Goal: Task Accomplishment & Management: Complete application form

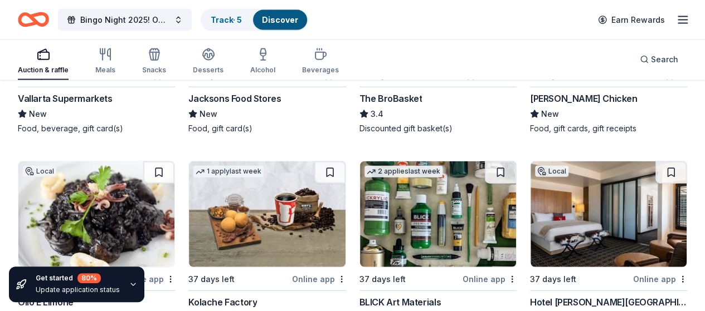
scroll to position [3328, 0]
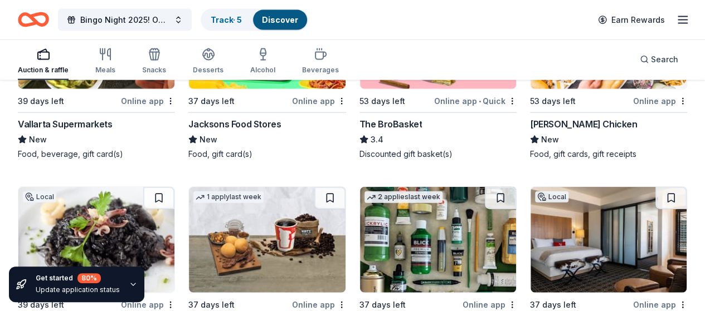
scroll to position [3384, 0]
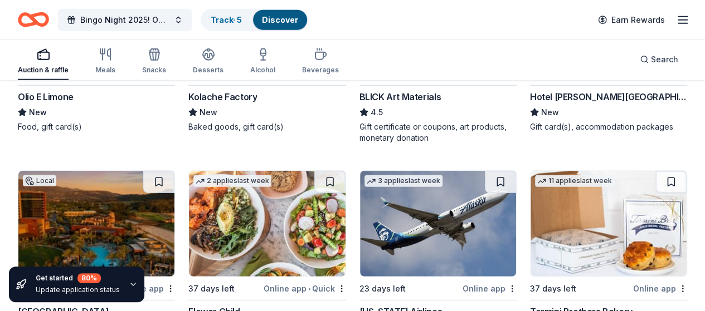
scroll to position [3607, 0]
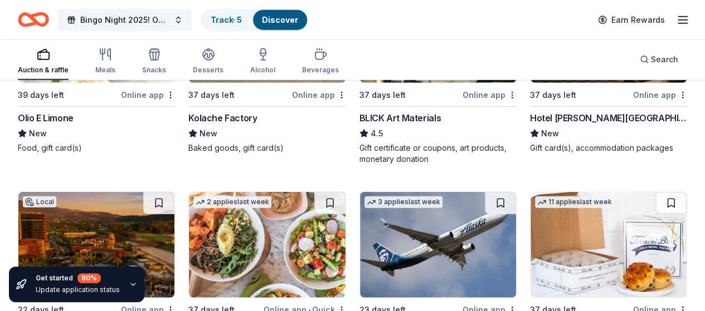
scroll to position [3551, 0]
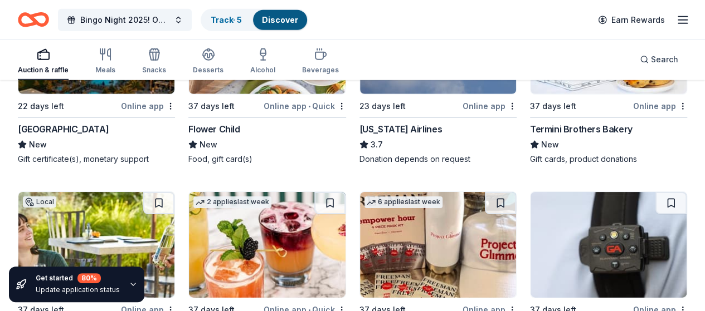
scroll to position [3774, 0]
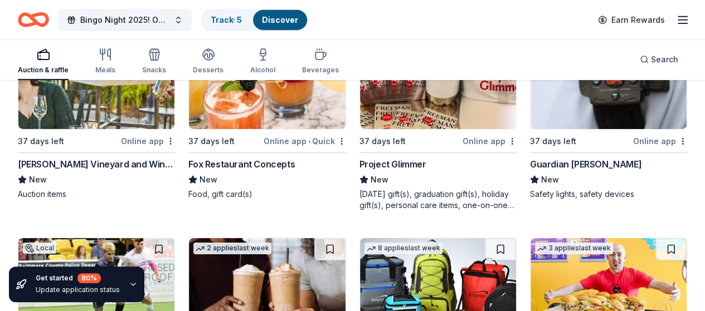
scroll to position [3997, 0]
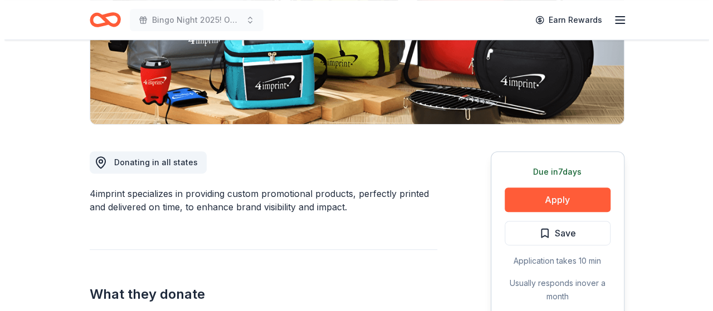
scroll to position [279, 0]
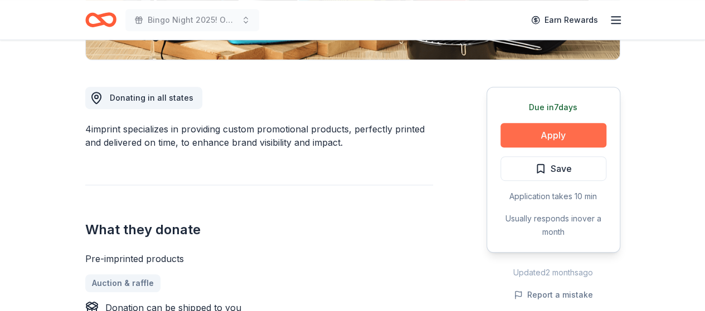
click at [535, 139] on button "Apply" at bounding box center [553, 135] width 106 height 25
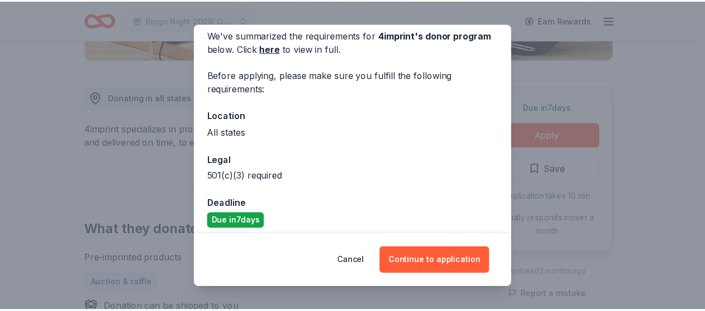
scroll to position [0, 0]
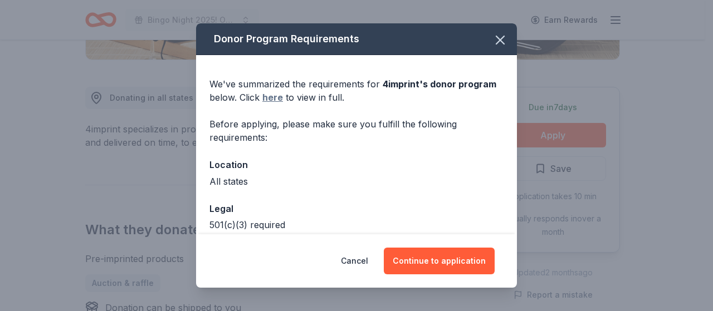
click at [269, 97] on link "here" at bounding box center [272, 97] width 21 height 13
click at [492, 38] on icon "button" at bounding box center [500, 40] width 16 height 16
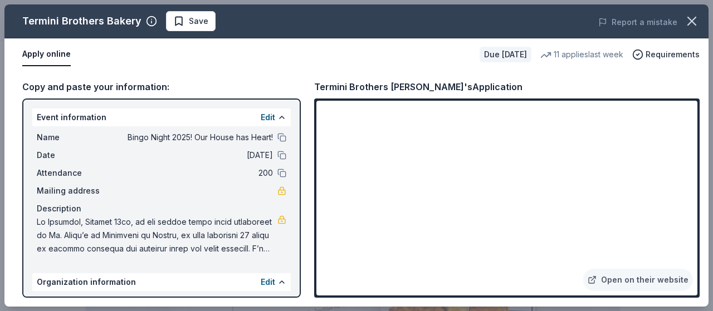
scroll to position [279, 0]
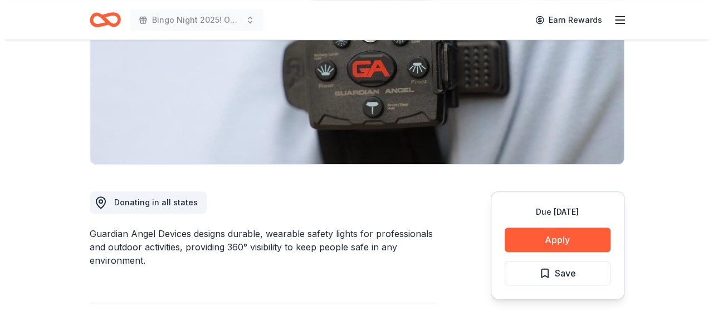
scroll to position [167, 0]
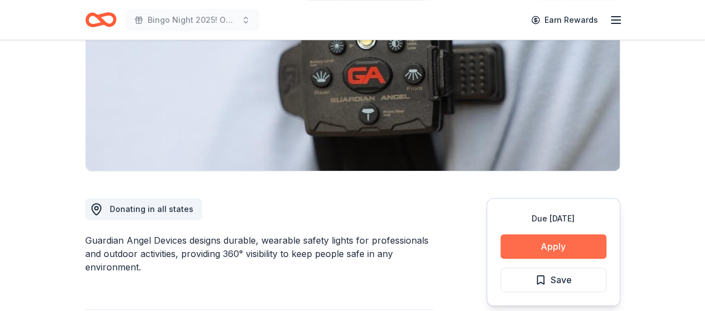
click at [548, 242] on button "Apply" at bounding box center [553, 247] width 106 height 25
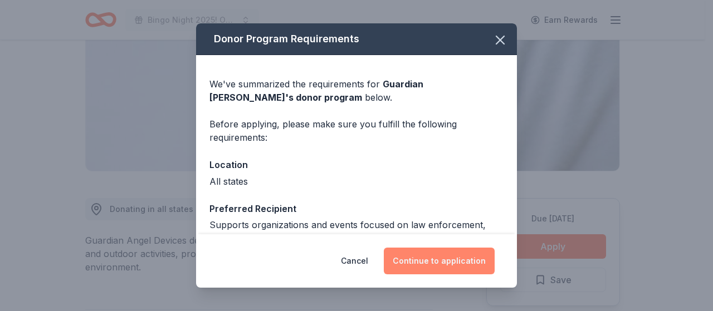
click at [434, 253] on button "Continue to application" at bounding box center [439, 261] width 111 height 27
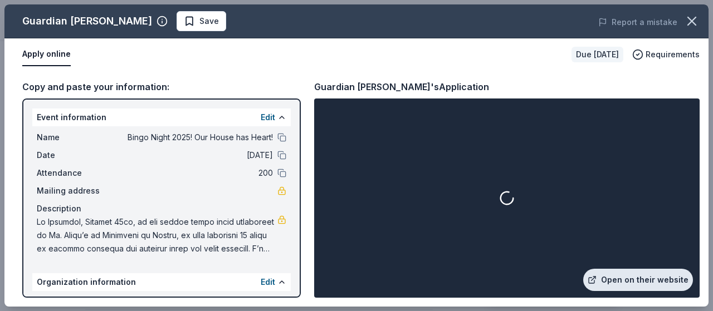
click at [620, 280] on link "Open on their website" at bounding box center [638, 280] width 110 height 22
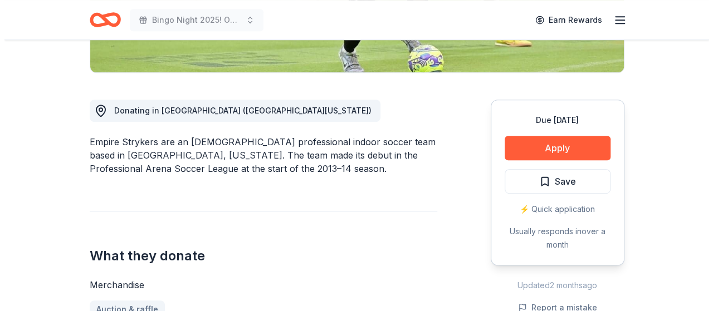
scroll to position [279, 0]
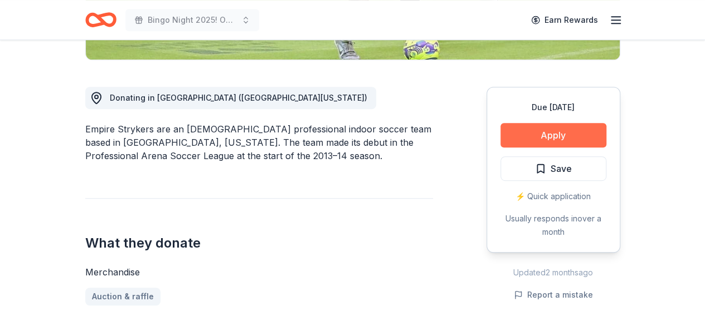
click at [527, 136] on button "Apply" at bounding box center [553, 135] width 106 height 25
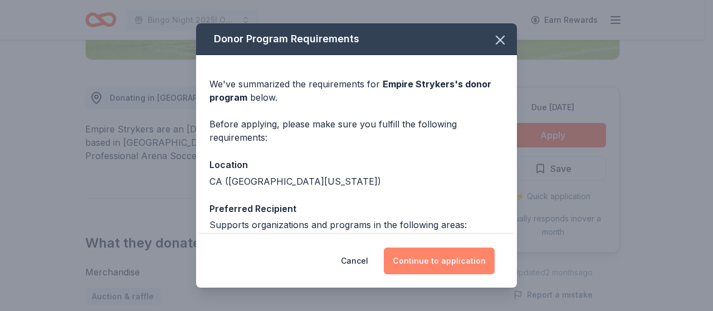
click at [431, 259] on button "Continue to application" at bounding box center [439, 261] width 111 height 27
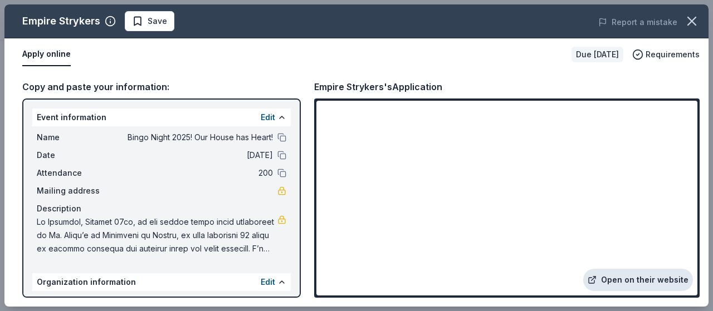
click at [624, 284] on link "Open on their website" at bounding box center [638, 280] width 110 height 22
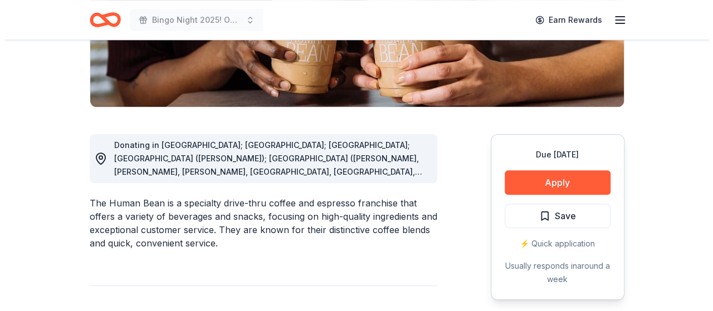
scroll to position [279, 0]
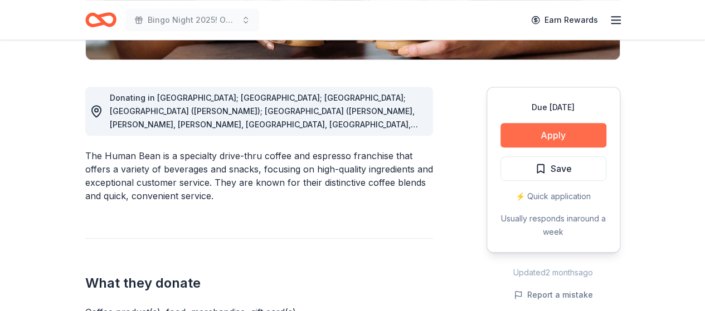
click at [562, 133] on button "Apply" at bounding box center [553, 135] width 106 height 25
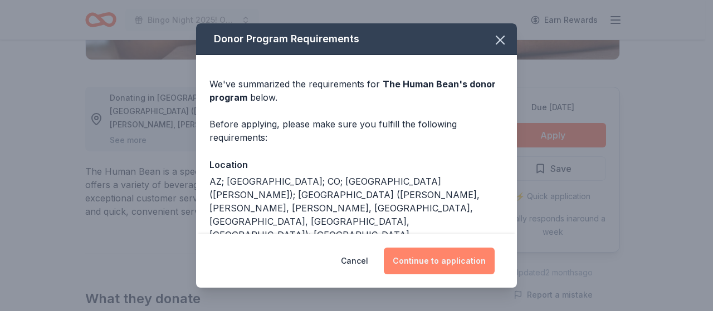
click at [443, 257] on button "Continue to application" at bounding box center [439, 261] width 111 height 27
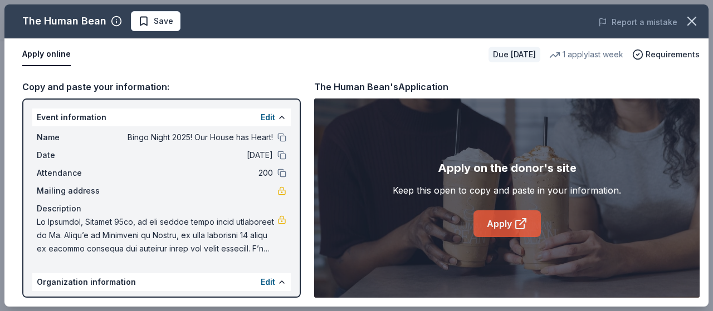
click at [483, 231] on link "Apply" at bounding box center [506, 224] width 67 height 27
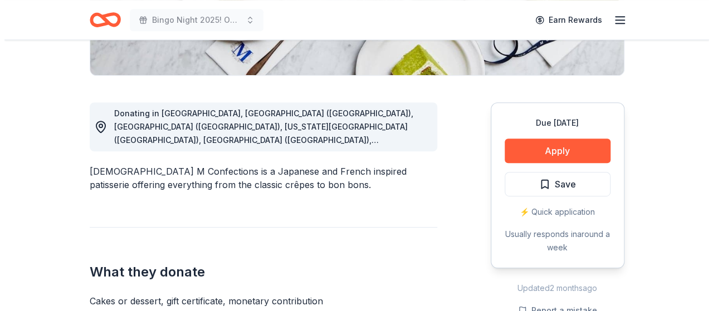
scroll to position [279, 0]
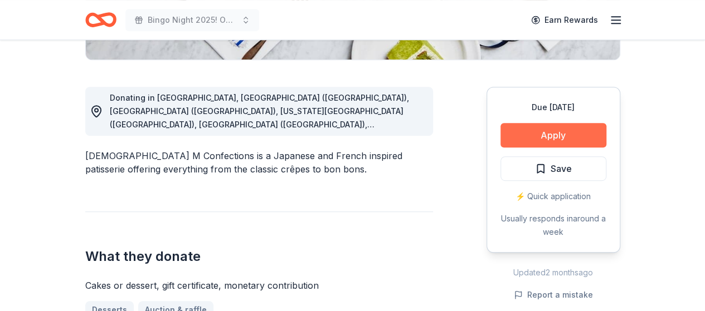
click at [550, 129] on button "Apply" at bounding box center [553, 135] width 106 height 25
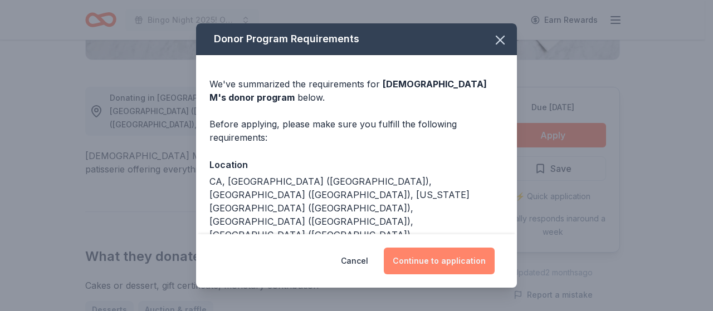
click at [419, 259] on button "Continue to application" at bounding box center [439, 261] width 111 height 27
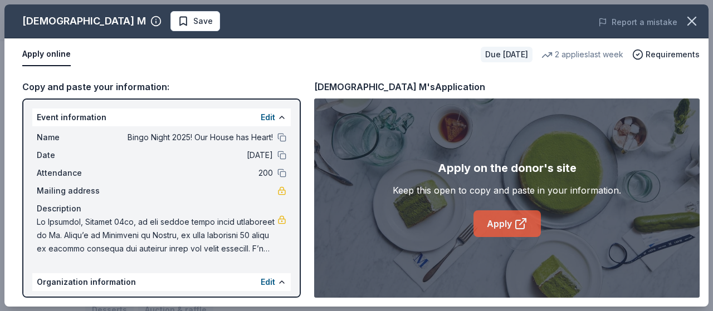
click at [502, 214] on link "Apply" at bounding box center [506, 224] width 67 height 27
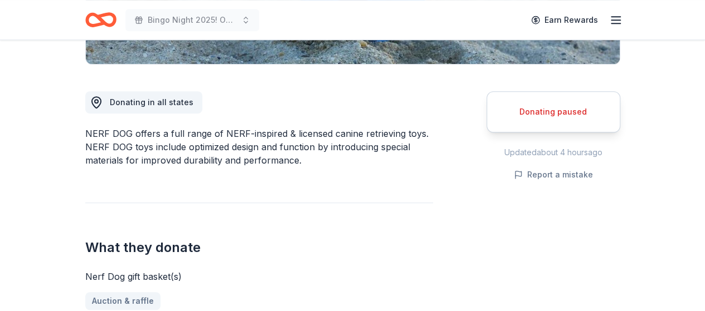
scroll to position [279, 0]
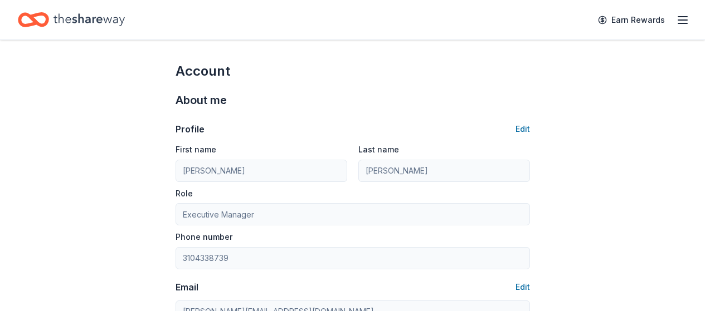
scroll to position [223, 0]
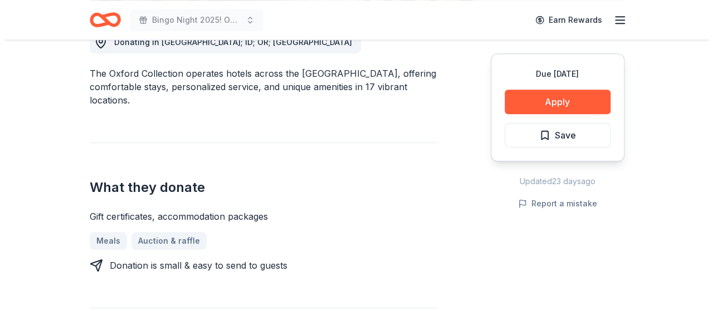
scroll to position [279, 0]
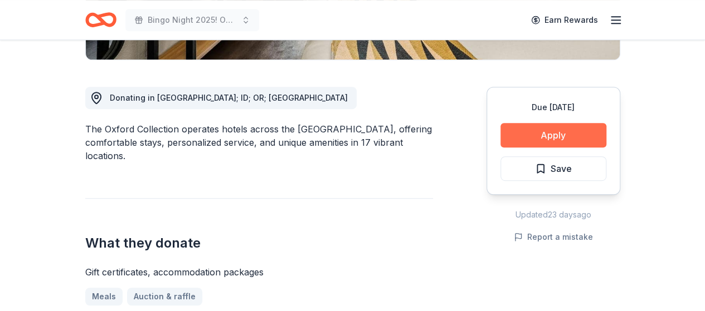
click at [548, 133] on button "Apply" at bounding box center [553, 135] width 106 height 25
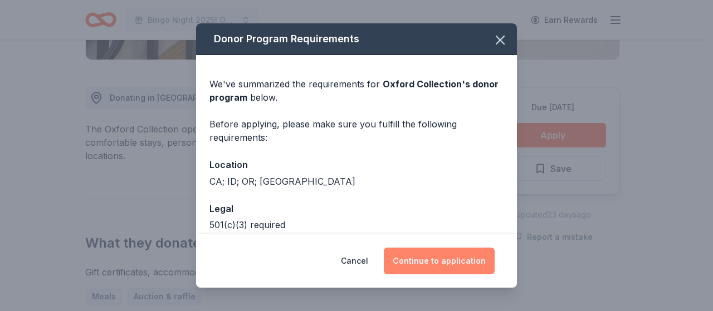
click at [419, 265] on button "Continue to application" at bounding box center [439, 261] width 111 height 27
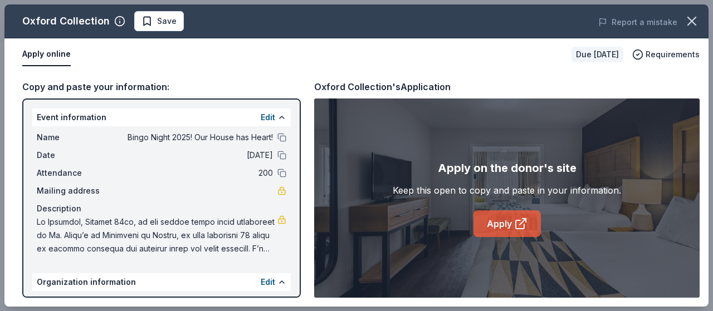
click at [516, 230] on icon at bounding box center [520, 223] width 13 height 13
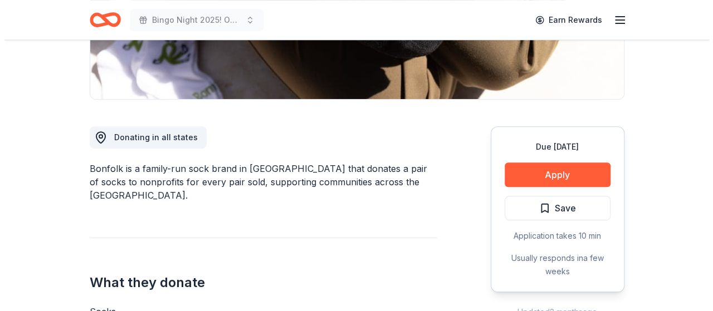
scroll to position [223, 0]
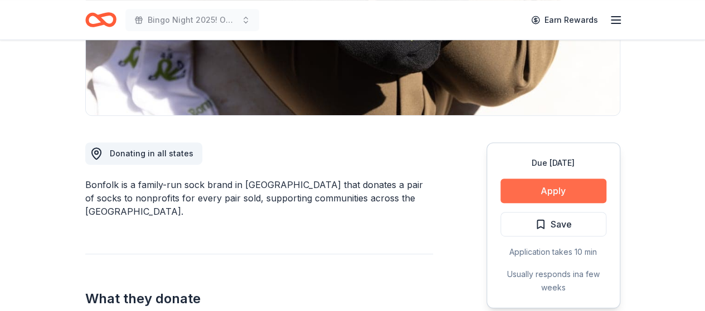
click at [567, 193] on button "Apply" at bounding box center [553, 191] width 106 height 25
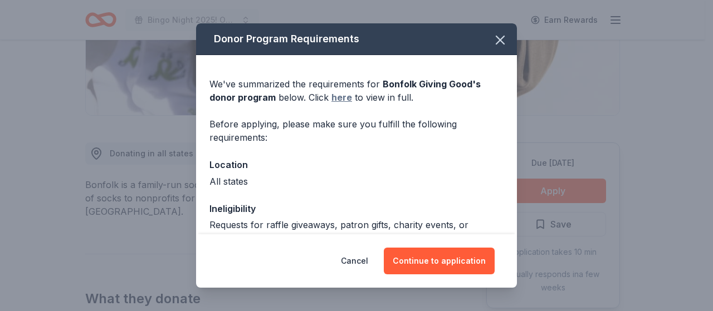
click at [345, 101] on link "here" at bounding box center [341, 97] width 21 height 13
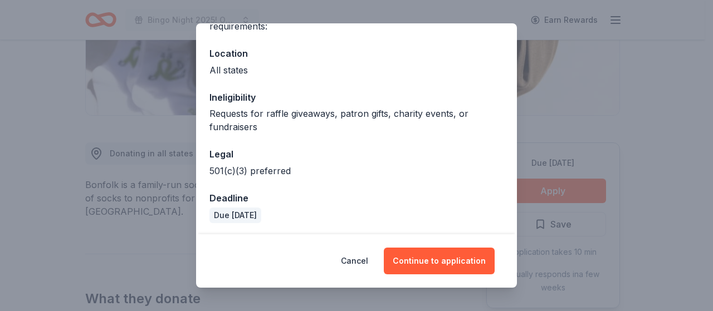
scroll to position [0, 0]
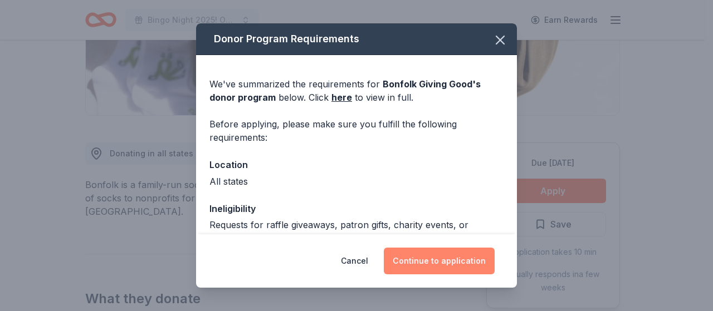
click at [434, 267] on button "Continue to application" at bounding box center [439, 261] width 111 height 27
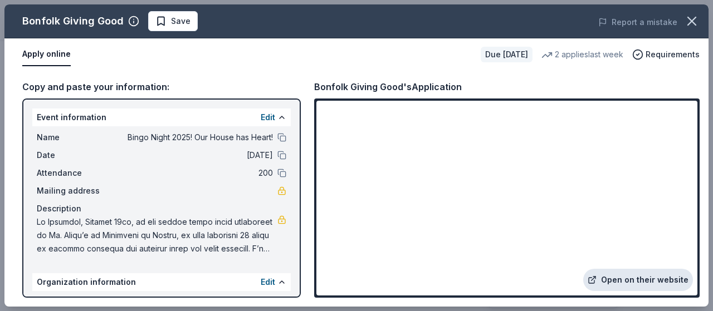
click at [621, 276] on link "Open on their website" at bounding box center [638, 280] width 110 height 22
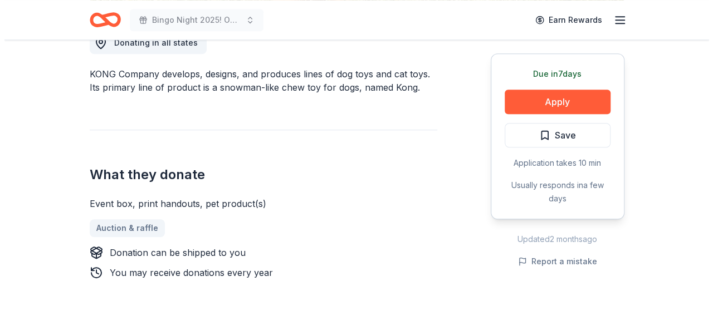
scroll to position [334, 0]
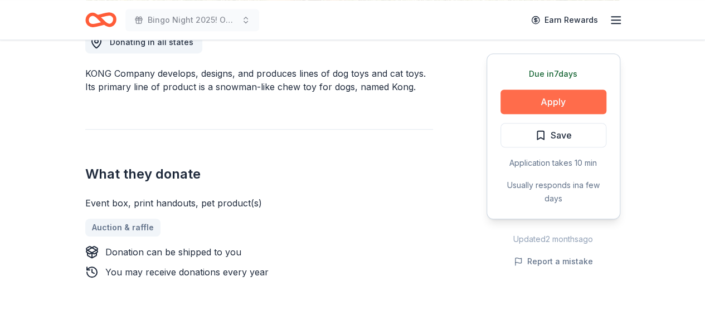
click at [562, 99] on button "Apply" at bounding box center [553, 102] width 106 height 25
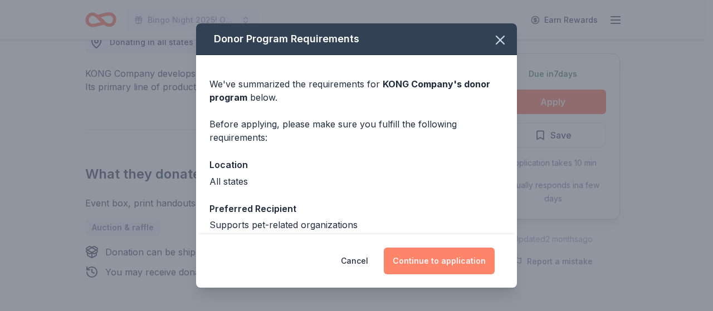
click at [448, 260] on button "Continue to application" at bounding box center [439, 261] width 111 height 27
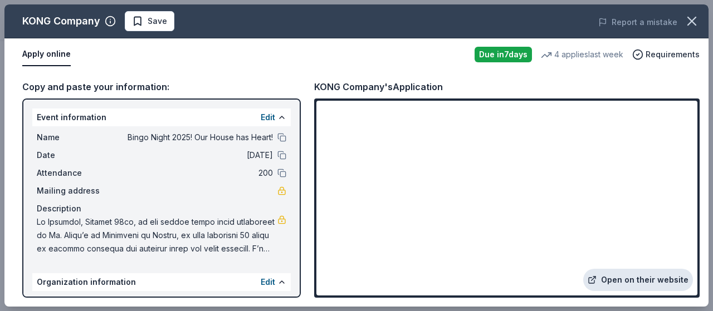
click at [660, 283] on link "Open on their website" at bounding box center [638, 280] width 110 height 22
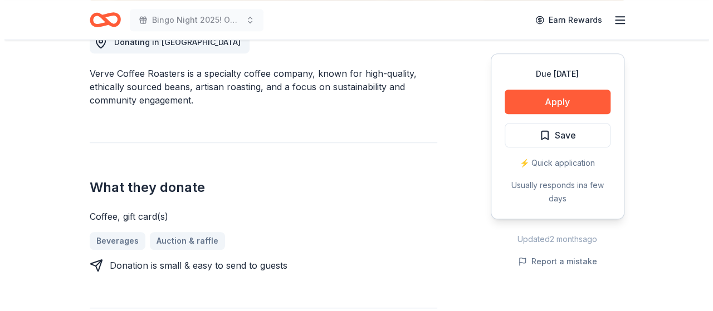
scroll to position [279, 0]
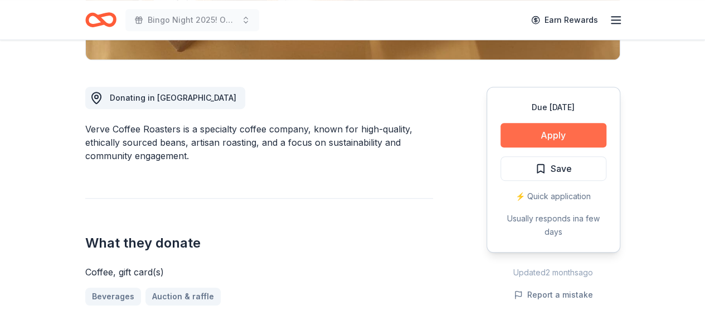
click at [569, 140] on button "Apply" at bounding box center [553, 135] width 106 height 25
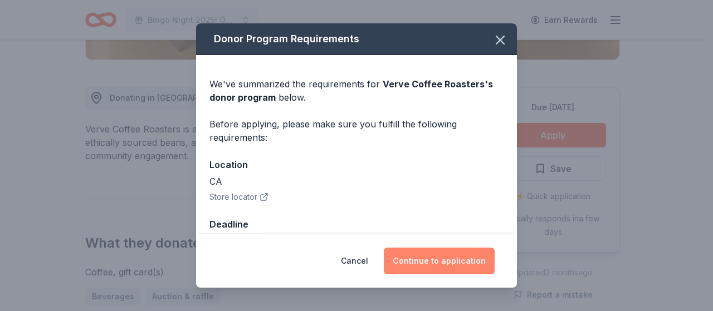
click at [440, 261] on button "Continue to application" at bounding box center [439, 261] width 111 height 27
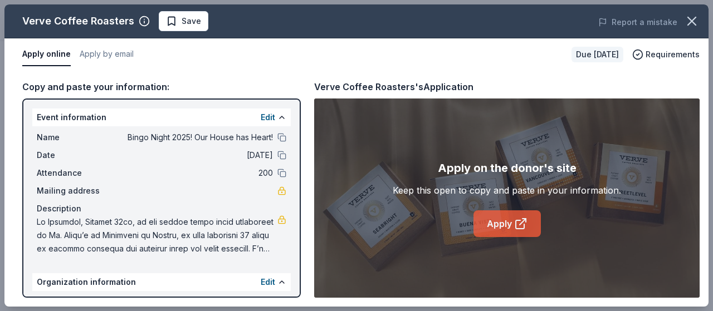
click at [504, 221] on link "Apply" at bounding box center [506, 224] width 67 height 27
